Goal: Navigation & Orientation: Find specific page/section

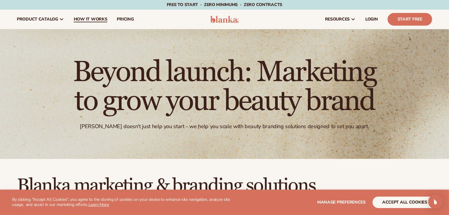
click at [91, 20] on span "How It Works" at bounding box center [91, 19] width 34 height 5
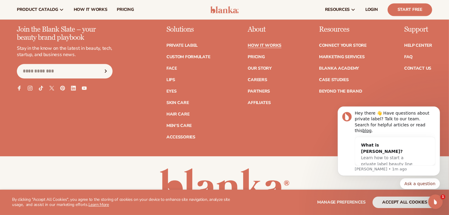
scroll to position [1280, 0]
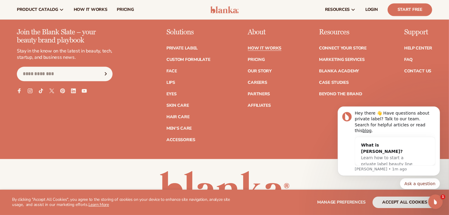
click at [86, 89] on icon at bounding box center [84, 91] width 5 height 4
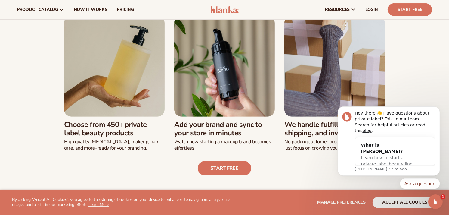
scroll to position [152, 0]
